Goal: Task Accomplishment & Management: Manage account settings

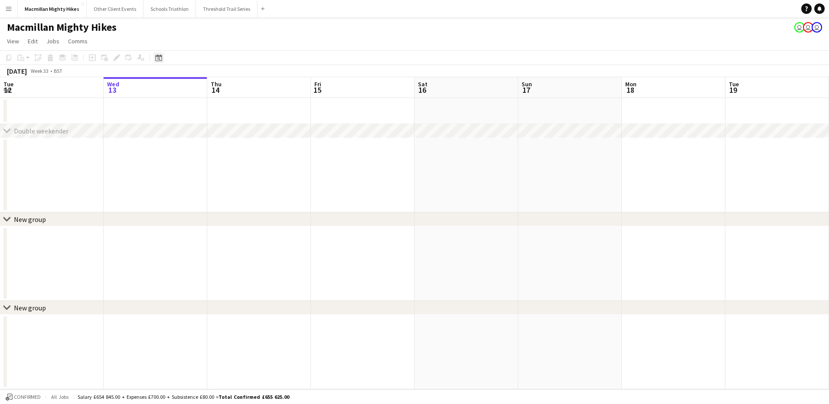
click at [161, 58] on icon "Date picker" at bounding box center [158, 57] width 7 height 7
click at [224, 86] on span "Next month" at bounding box center [228, 87] width 17 height 17
click at [218, 165] on span "27" at bounding box center [217, 166] width 10 height 10
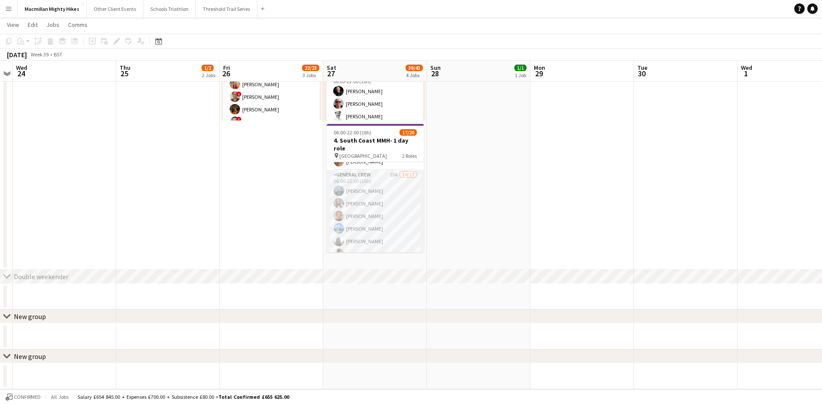
scroll to position [47, 0]
click at [377, 221] on app-card-role "General Crew 23A 14/17 06:00-22:00 (16h) [PERSON_NAME] [PERSON_NAME] [PERSON_NA…" at bounding box center [375, 285] width 97 height 231
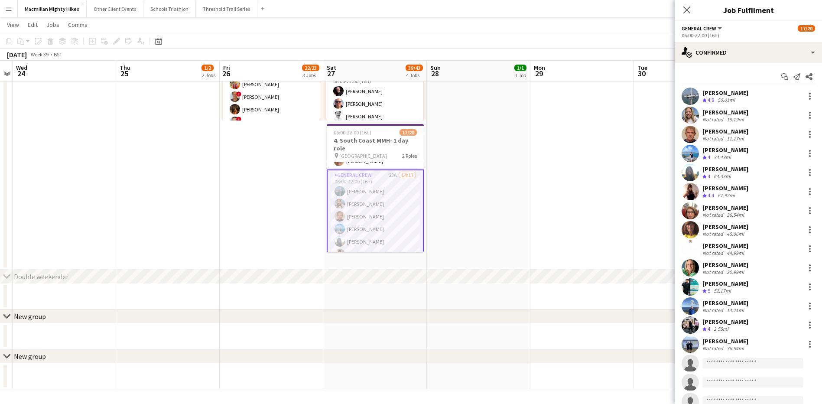
click at [727, 324] on div "[PERSON_NAME]" at bounding box center [726, 322] width 46 height 8
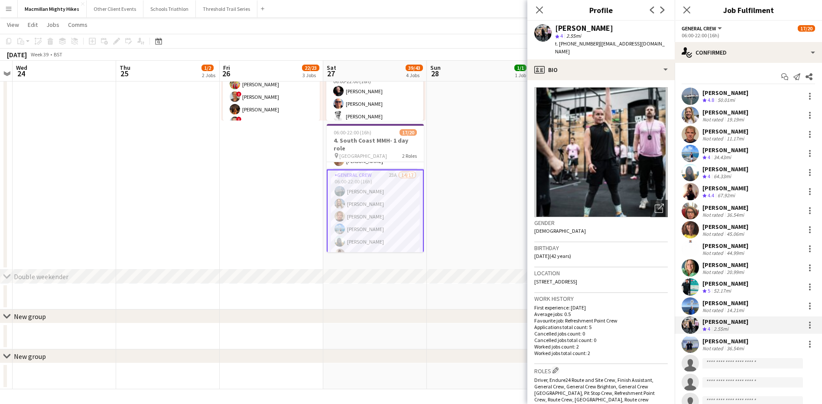
click at [639, 135] on img at bounding box center [602, 152] width 134 height 130
click at [542, 10] on icon "Close pop-in" at bounding box center [539, 10] width 8 height 8
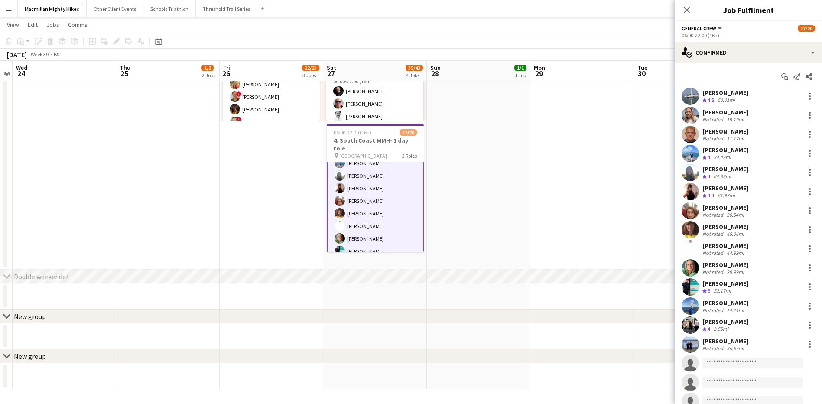
scroll to position [123, 0]
click at [714, 299] on div "[PERSON_NAME]" at bounding box center [726, 303] width 46 height 8
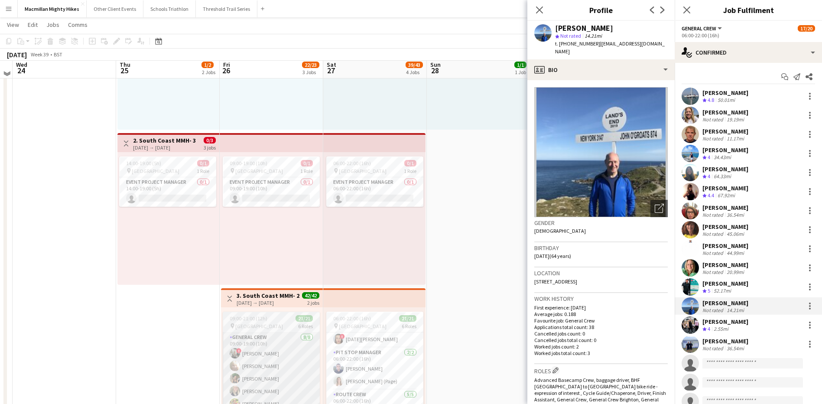
scroll to position [119, 0]
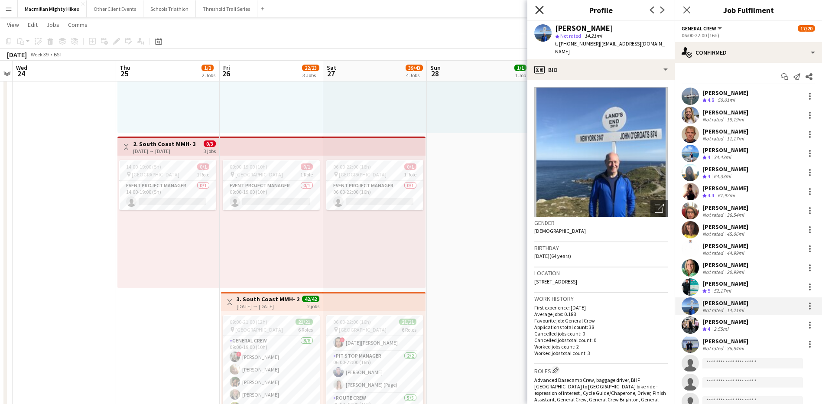
click at [541, 13] on icon "Close pop-in" at bounding box center [539, 10] width 8 height 8
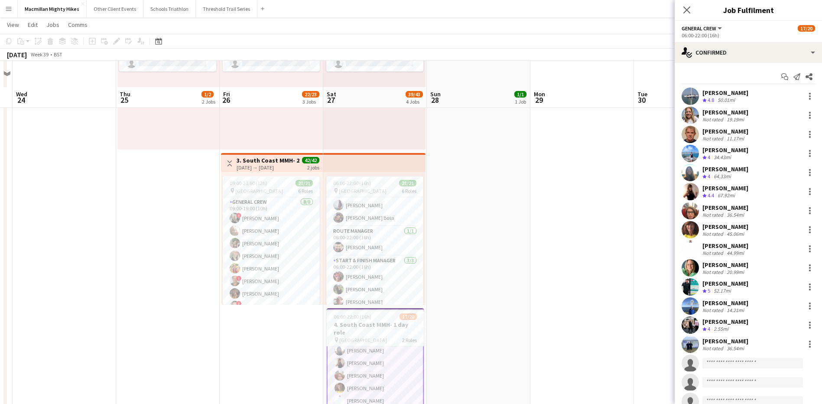
scroll to position [256, 0]
